Goal: Task Accomplishment & Management: Check status

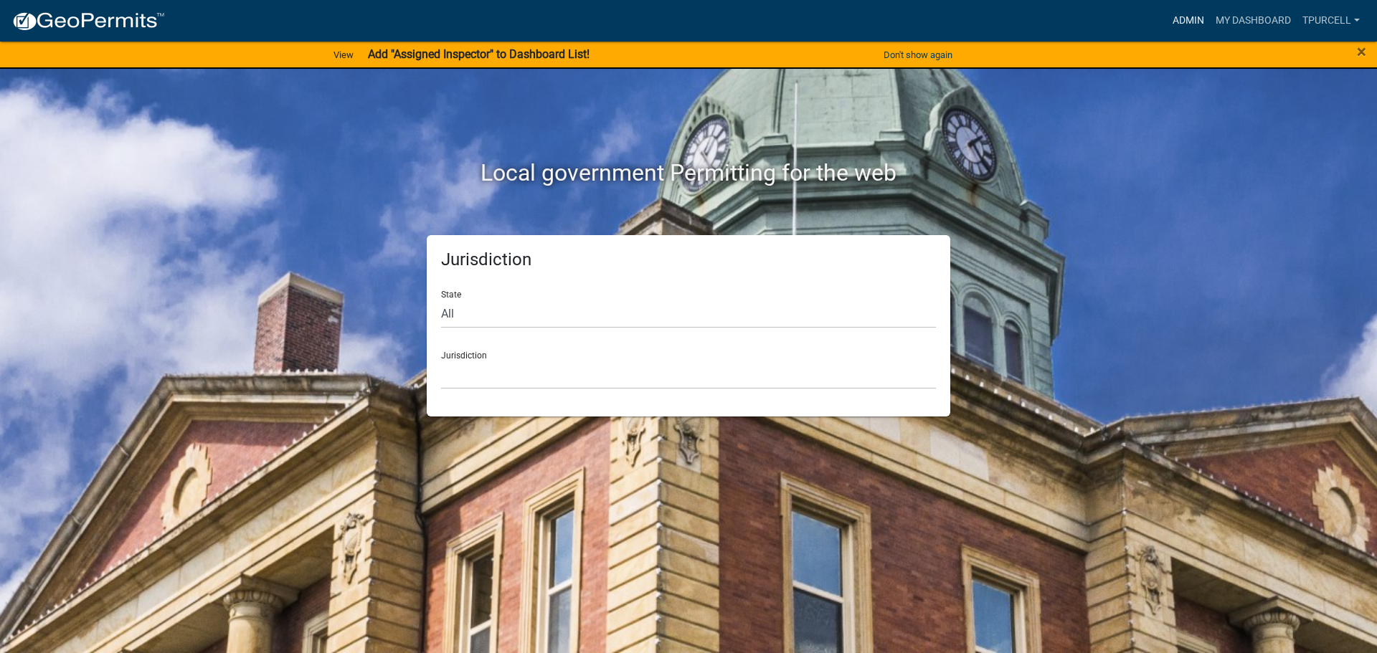
click at [1191, 22] on link "Admin" at bounding box center [1188, 20] width 43 height 27
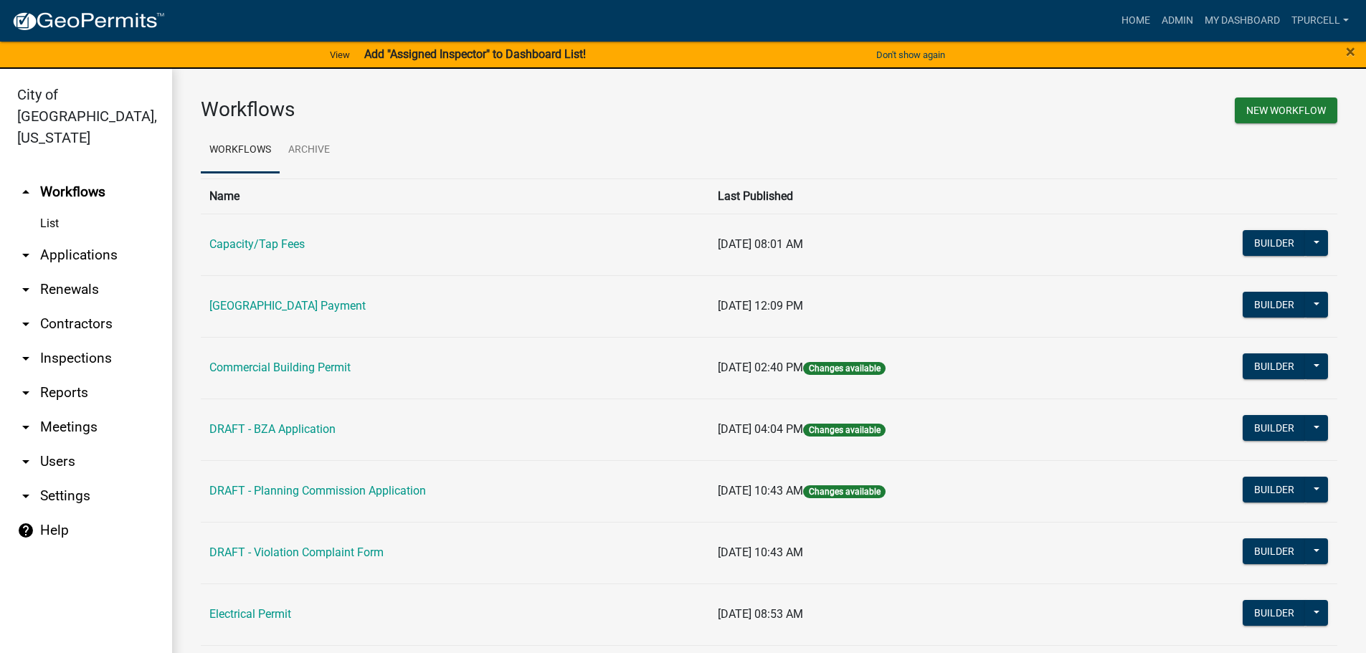
click at [76, 238] on link "arrow_drop_down Applications" at bounding box center [86, 255] width 172 height 34
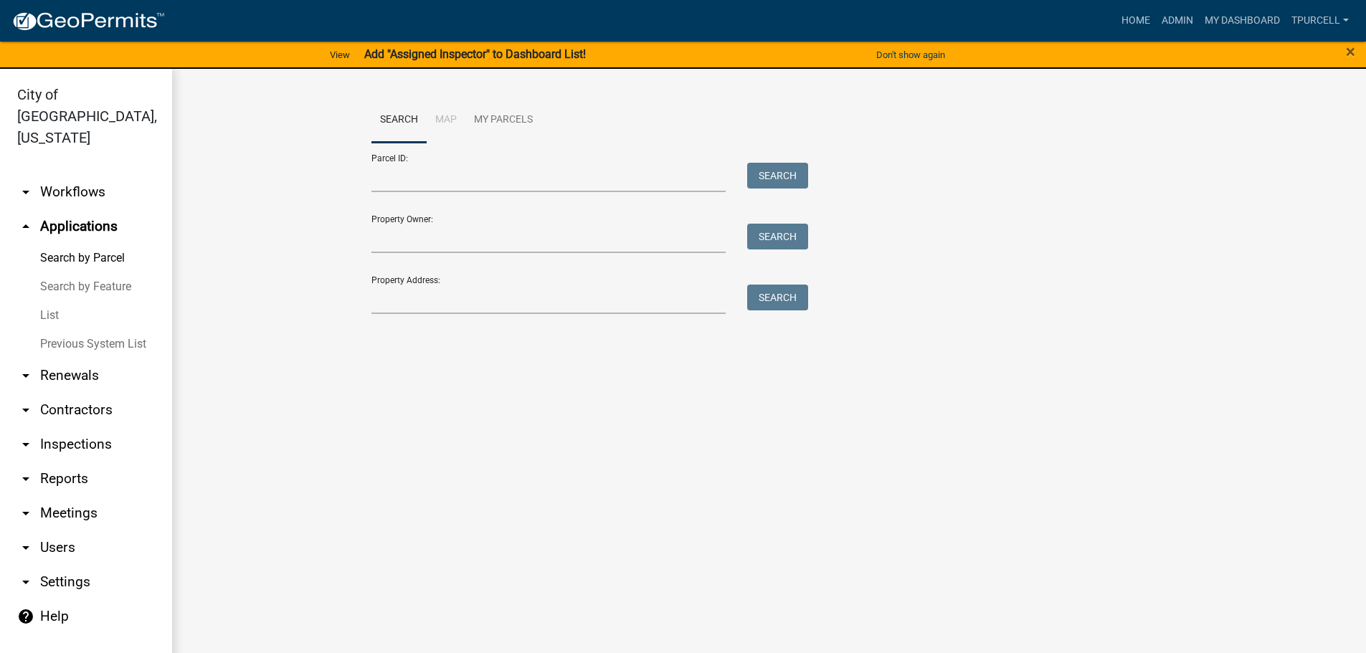
click at [44, 301] on link "List" at bounding box center [86, 315] width 172 height 29
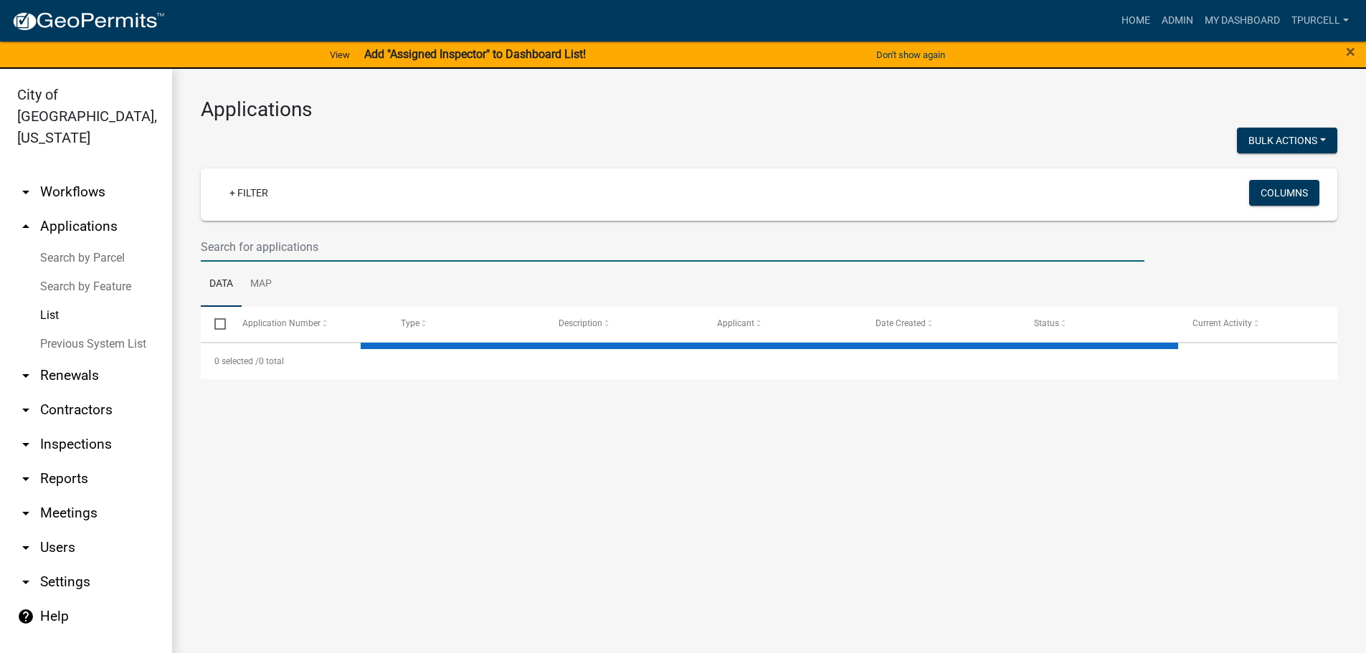
click at [265, 237] on input "text" at bounding box center [673, 246] width 944 height 29
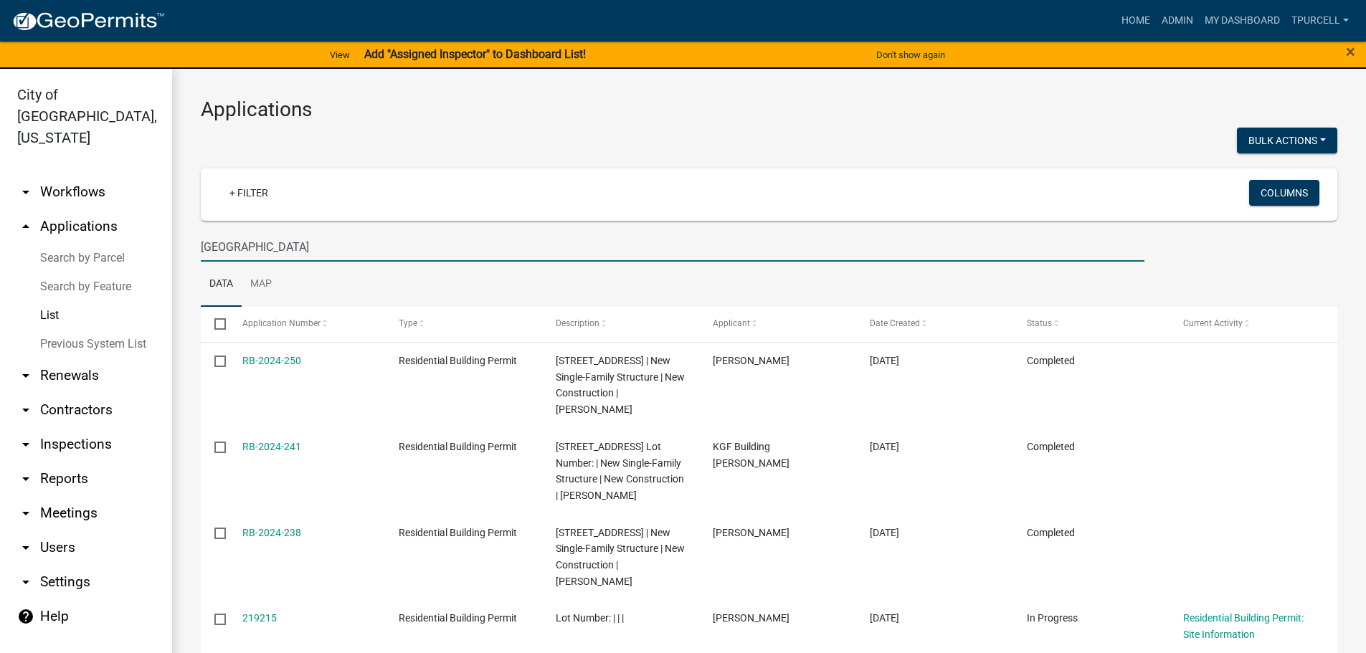
type input "[GEOGRAPHIC_DATA]"
